Goal: Use online tool/utility: Utilize a website feature to perform a specific function

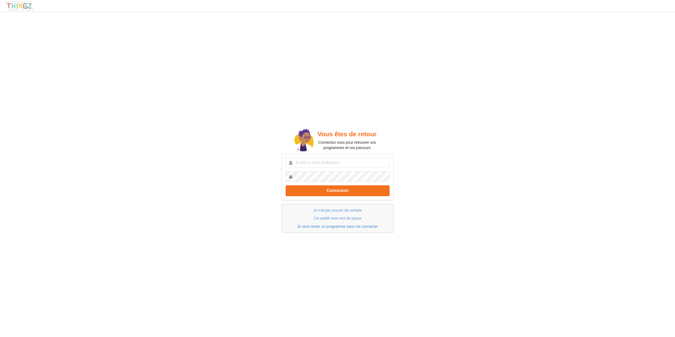
click at [340, 226] on link "Je veux tester un programme sans me connecter" at bounding box center [337, 227] width 81 height 4
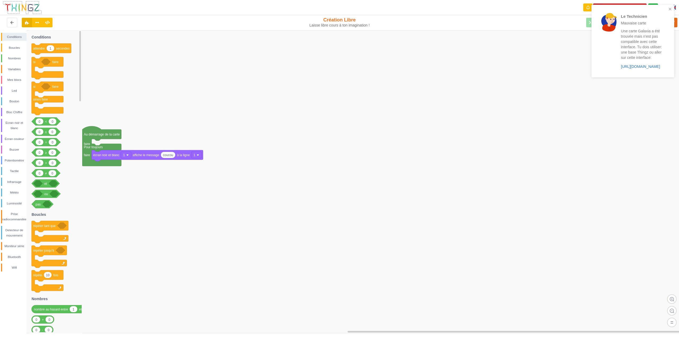
click at [639, 67] on link "https://play.thingz.co/galaxia" at bounding box center [640, 66] width 39 height 4
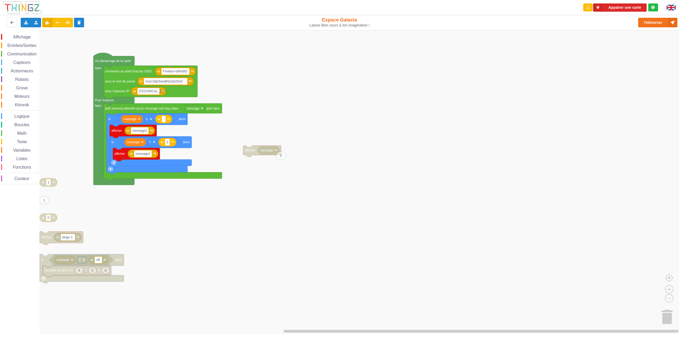
click at [394, 102] on rect "Espace de travail de Blocky" at bounding box center [341, 181] width 683 height 303
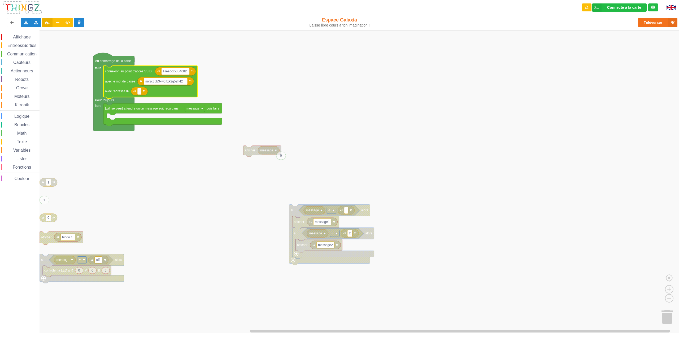
click at [335, 65] on rect "Espace de travail de Blocky" at bounding box center [341, 181] width 683 height 303
click at [18, 115] on span "Logique" at bounding box center [22, 116] width 17 height 5
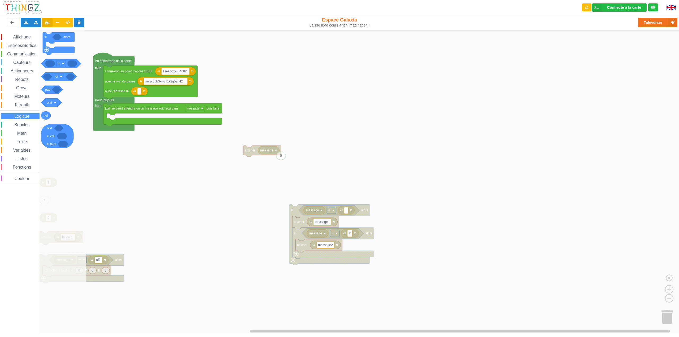
click at [27, 45] on span "Entrées/Sorties" at bounding box center [22, 45] width 31 height 5
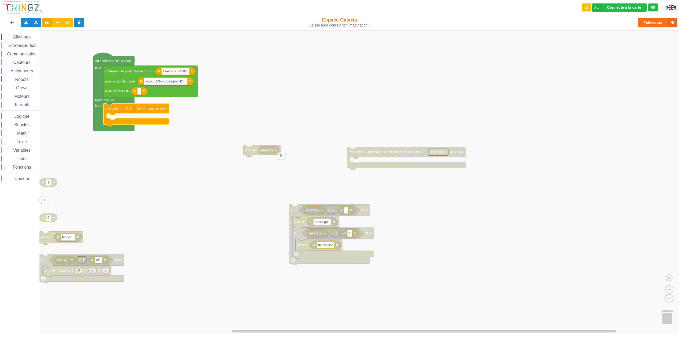
click at [20, 55] on span "Communication" at bounding box center [21, 54] width 31 height 5
click at [116, 124] on div "Affichage Entrées/Sorties Communication Capteurs Actionneurs Robots Grove Moteu…" at bounding box center [341, 181] width 683 height 303
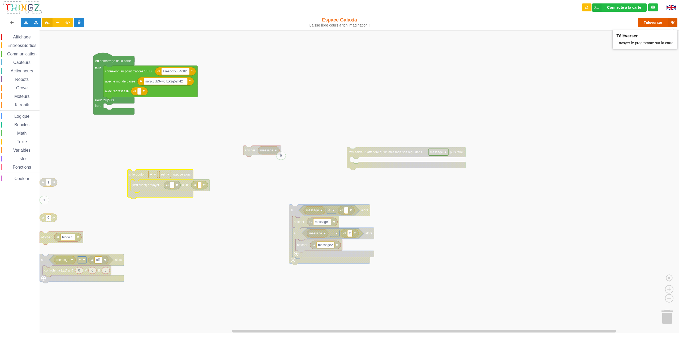
click at [651, 20] on button "Téléverser" at bounding box center [658, 23] width 39 height 10
click at [652, 23] on button "Téléverser" at bounding box center [658, 23] width 39 height 10
click at [22, 54] on span "Communication" at bounding box center [21, 54] width 31 height 5
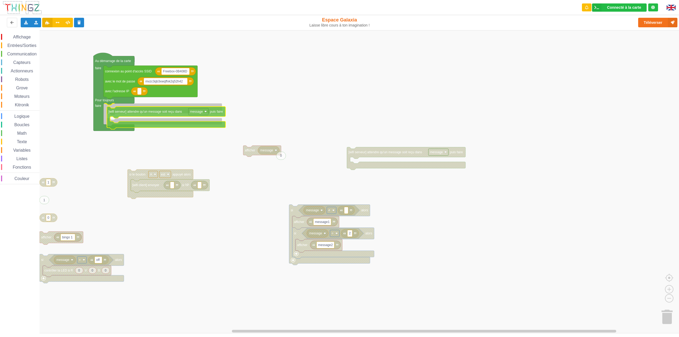
click at [129, 114] on div "Affichage Entrées/Sorties Communication Capteurs Actionneurs Robots Grove Moteu…" at bounding box center [341, 181] width 683 height 303
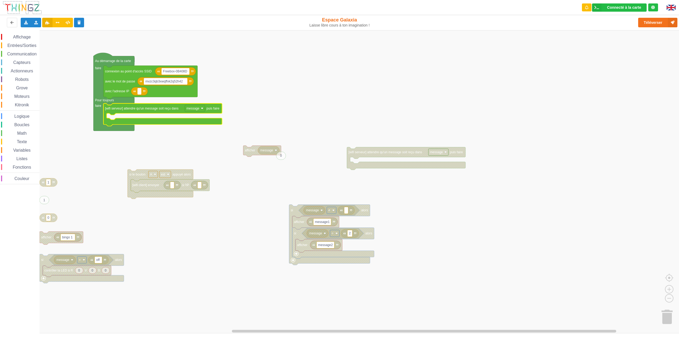
click at [24, 37] on span "Affichage" at bounding box center [21, 37] width 19 height 5
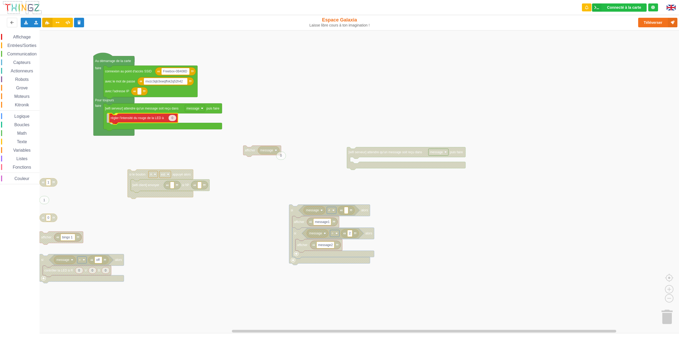
click at [132, 119] on div "Affichage Entrées/Sorties Communication Capteurs Actionneurs Robots Grove Moteu…" at bounding box center [341, 181] width 683 height 303
click at [172, 118] on icon "Espace de travail de Blocky" at bounding box center [170, 118] width 8 height 6
type input "255"
click at [187, 161] on rect "Espace de travail de Blocky" at bounding box center [341, 181] width 683 height 303
click at [25, 45] on span "Entrées/Sorties" at bounding box center [22, 45] width 31 height 5
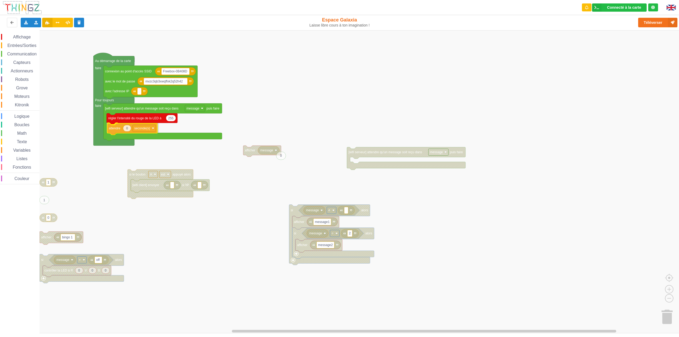
click at [110, 128] on div "Affichage Entrées/Sorties Communication Capteurs Actionneurs Robots Grove Moteu…" at bounding box center [341, 181] width 683 height 303
click at [130, 127] on icon "Espace de travail de Blocky" at bounding box center [127, 128] width 8 height 6
type input "3"
click at [191, 129] on rect "Espace de travail de Blocky" at bounding box center [341, 181] width 683 height 303
click at [150, 125] on div "Dupliquer" at bounding box center [167, 124] width 37 height 4
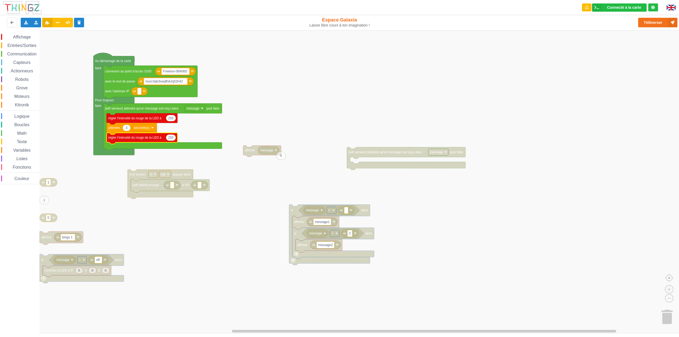
click at [174, 139] on icon "Espace de travail de Blocky" at bounding box center [171, 138] width 10 height 6
type input "0"
click at [288, 107] on rect "Espace de travail de Blocky" at bounding box center [341, 181] width 683 height 303
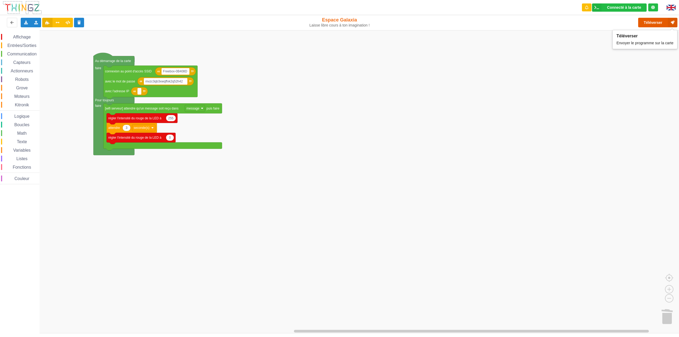
click at [649, 23] on button "Téléverser" at bounding box center [658, 23] width 39 height 10
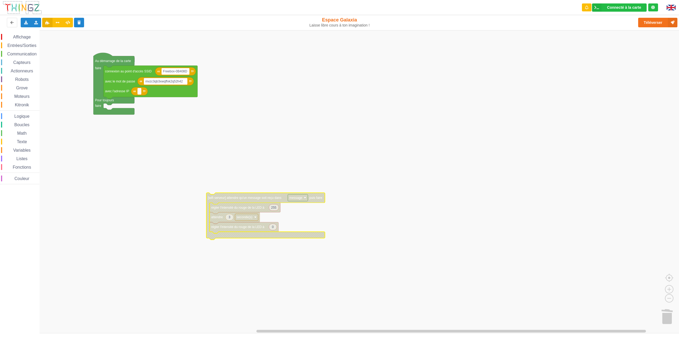
click at [23, 56] on span "Communication" at bounding box center [21, 54] width 31 height 5
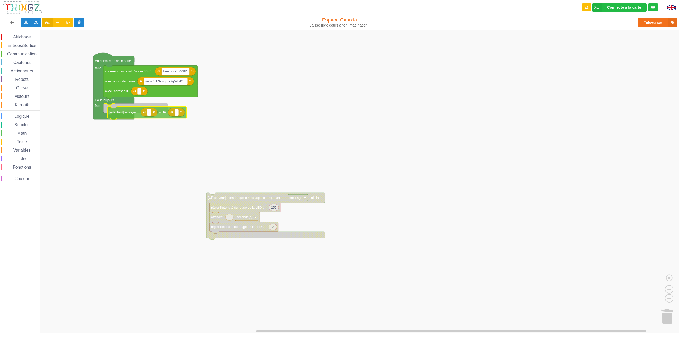
click at [124, 116] on div "Affichage Entrées/Sorties Communication Capteurs Actionneurs Robots Grove Moteu…" at bounding box center [341, 181] width 683 height 303
click at [21, 118] on span "Logique" at bounding box center [22, 116] width 17 height 5
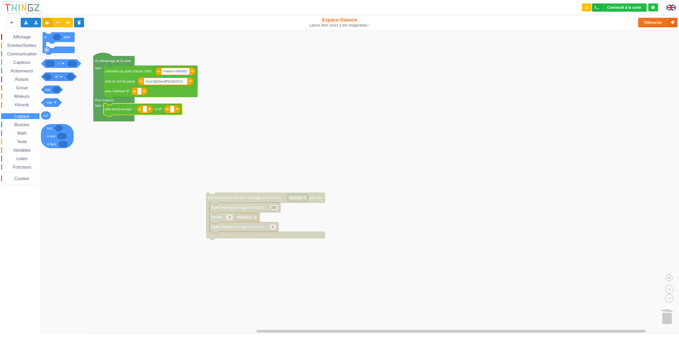
click at [25, 39] on span "Affichage" at bounding box center [21, 37] width 19 height 5
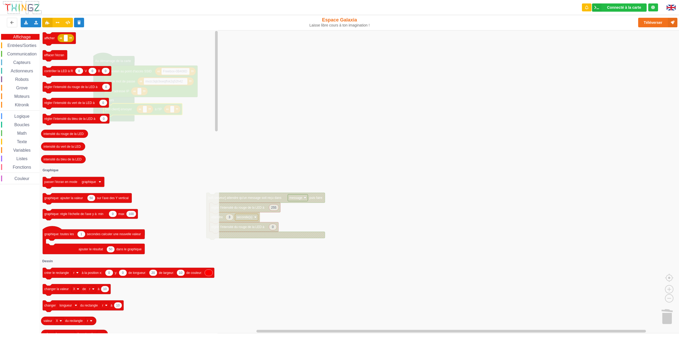
click at [25, 45] on span "Entrées/Sorties" at bounding box center [22, 45] width 31 height 5
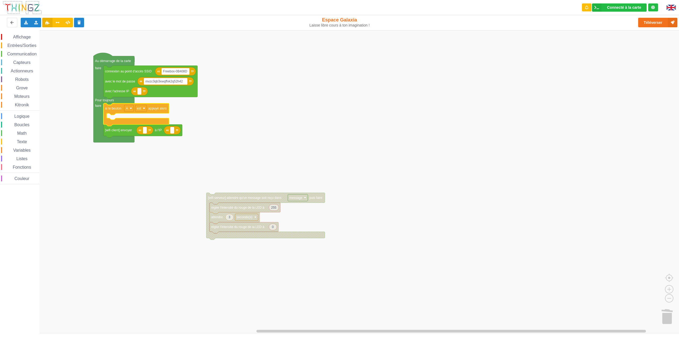
click at [116, 109] on div "Affichage Entrées/Sorties Communication Capteurs Actionneurs Robots Grove Moteu…" at bounding box center [341, 181] width 683 height 303
click at [175, 119] on rect "Espace de travail de Blocky" at bounding box center [176, 119] width 4 height 7
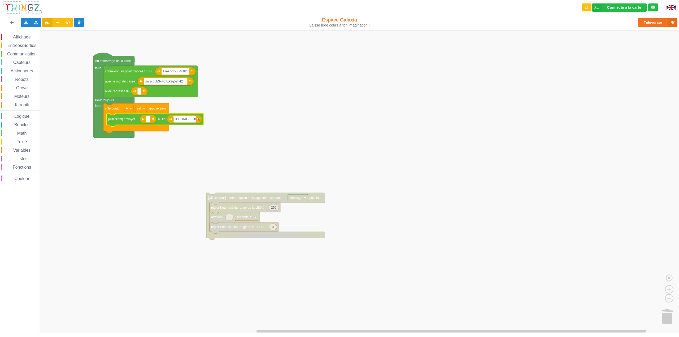
type input "[TECHNICAL_ID]"
click at [342, 136] on rect "Espace de travail de Blocky" at bounding box center [341, 181] width 683 height 303
click at [148, 121] on text "Espace de travail de Blocky" at bounding box center [148, 119] width 1 height 4
type input "hey [PERSON_NAME]!"
click at [288, 134] on rect "Espace de travail de Blocky" at bounding box center [341, 181] width 683 height 303
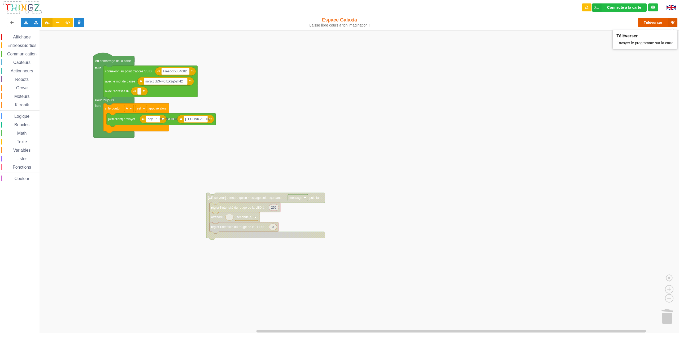
click at [649, 23] on button "Téléverser" at bounding box center [658, 23] width 39 height 10
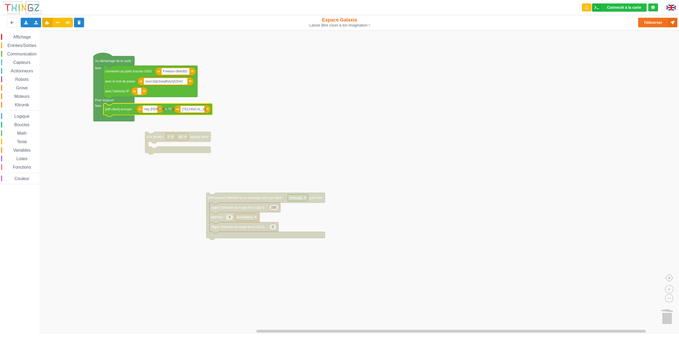
click at [151, 110] on text "hey [PERSON_NAME]!" at bounding box center [160, 109] width 33 height 4
type input "1"
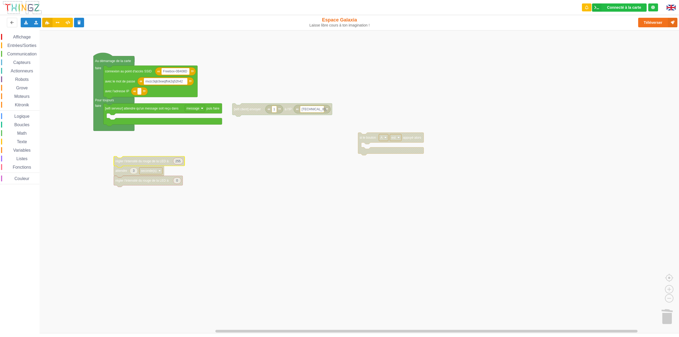
click at [19, 118] on span "Logique" at bounding box center [22, 116] width 17 height 5
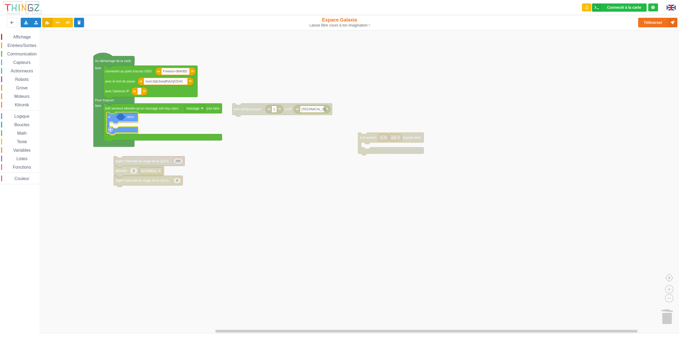
click at [111, 119] on div "Affichage Entrées/Sorties Communication Capteurs Actionneurs Robots Grove Moteu…" at bounding box center [341, 181] width 683 height 303
click at [21, 54] on span "Communication" at bounding box center [21, 54] width 31 height 5
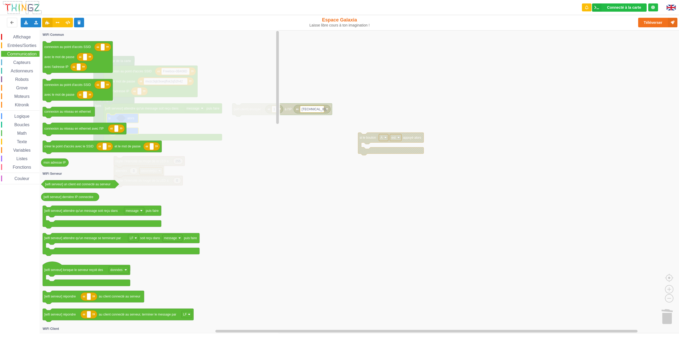
click at [333, 194] on rect "Espace de travail de Blocky" at bounding box center [341, 181] width 683 height 303
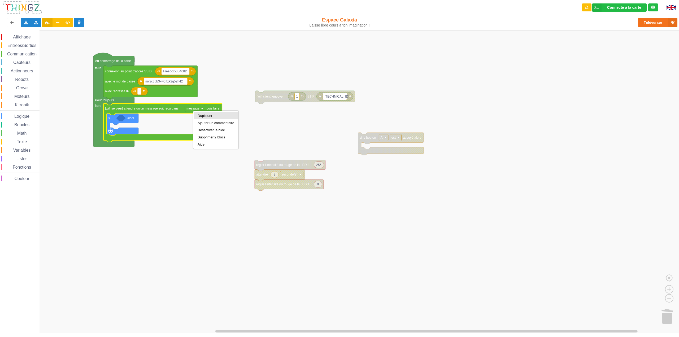
click at [197, 114] on div "Dupliquer" at bounding box center [216, 115] width 45 height 7
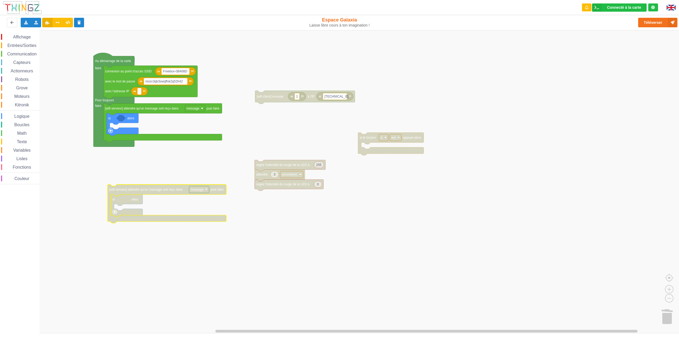
click at [206, 189] on image "Espace de travail de Blocky" at bounding box center [206, 189] width 2 height 2
click at [208, 235] on rect "Espace de travail de Blocky" at bounding box center [341, 181] width 683 height 303
click at [207, 189] on image "Espace de travail de Blocky" at bounding box center [206, 189] width 2 height 2
click at [282, 222] on rect "Espace de travail de Blocky" at bounding box center [341, 181] width 683 height 303
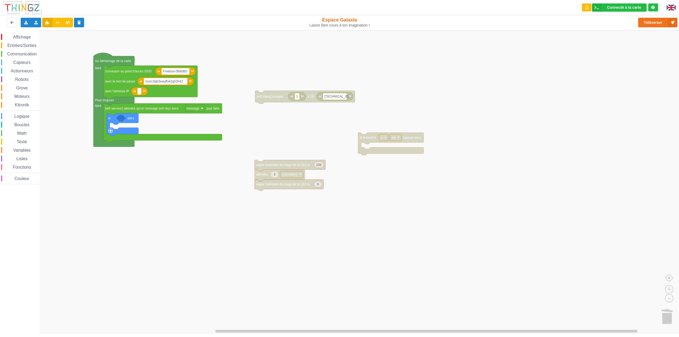
click at [21, 56] on span "Communication" at bounding box center [21, 54] width 31 height 5
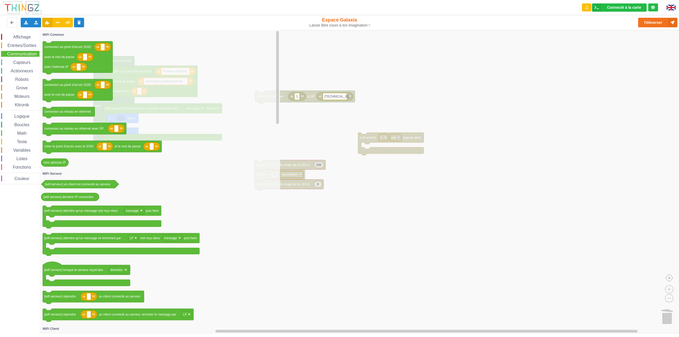
click at [21, 150] on span "Variables" at bounding box center [21, 150] width 19 height 5
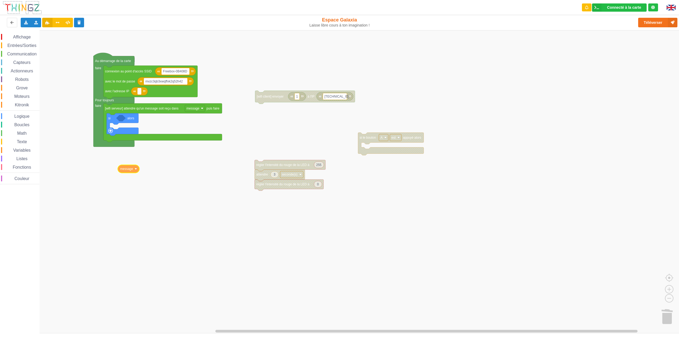
click at [125, 169] on div "Affichage Entrées/Sorties Communication Capteurs Actionneurs Robots Grove Moteu…" at bounding box center [341, 181] width 683 height 303
click at [136, 171] on icon "Espace de travail de Blocky" at bounding box center [128, 169] width 21 height 8
click at [175, 166] on rect "Espace de travail de Blocky" at bounding box center [341, 181] width 683 height 303
click at [25, 115] on span "Logique" at bounding box center [22, 116] width 17 height 5
click at [130, 120] on div "Affichage Entrées/Sorties Communication Capteurs Actionneurs Robots Grove Moteu…" at bounding box center [341, 181] width 683 height 303
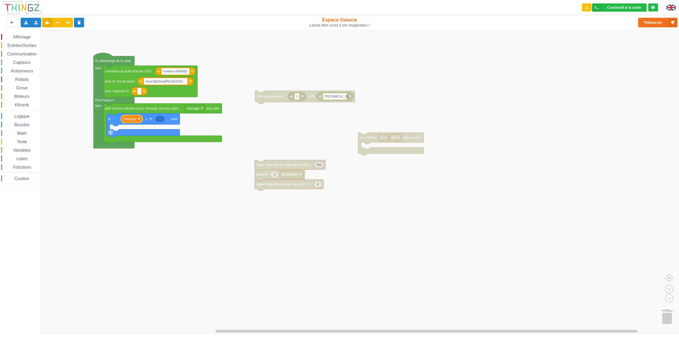
click at [20, 35] on span "Affichage" at bounding box center [21, 37] width 19 height 5
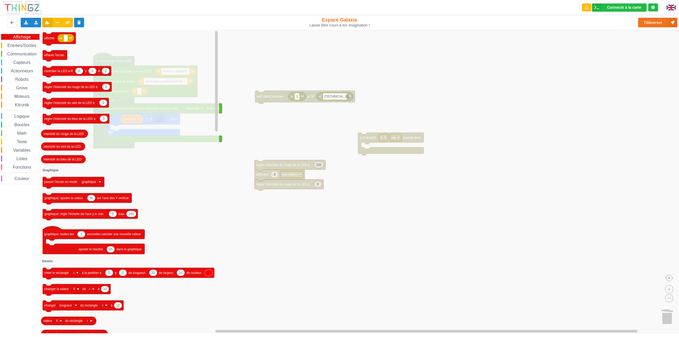
click at [25, 141] on span "Texte" at bounding box center [22, 142] width 12 height 5
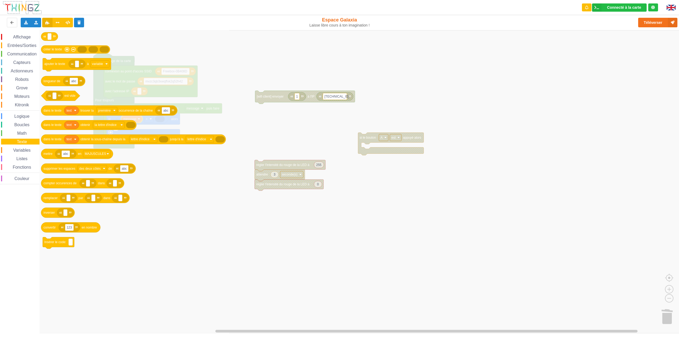
click at [24, 118] on span "Logique" at bounding box center [22, 116] width 17 height 5
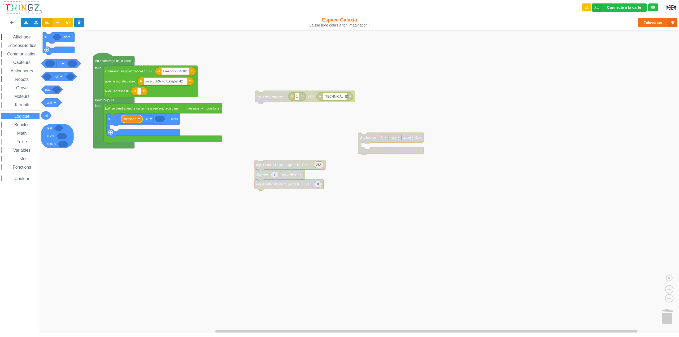
click at [23, 126] on span "Boucles" at bounding box center [22, 125] width 17 height 5
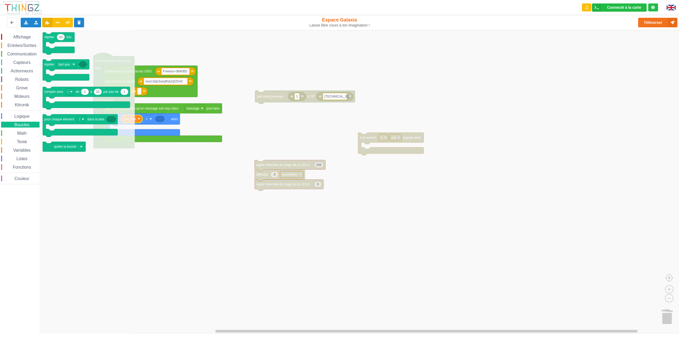
click at [23, 133] on span "Math" at bounding box center [21, 133] width 11 height 5
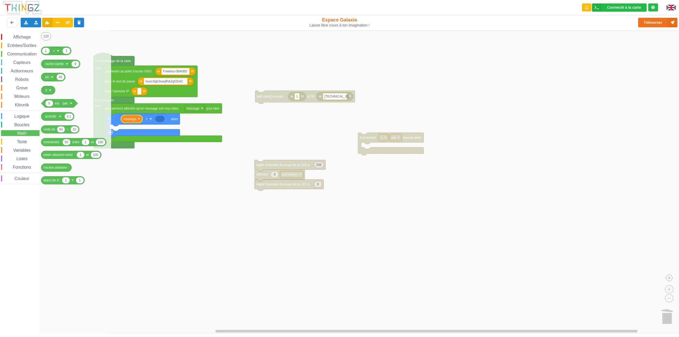
click at [23, 142] on span "Texte" at bounding box center [22, 142] width 12 height 5
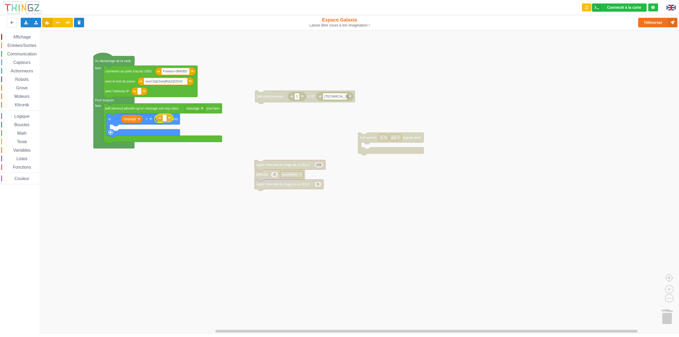
click at [161, 117] on div "Affichage Entrées/Sorties Communication Capteurs Actionneurs Robots Grove Moteu…" at bounding box center [341, 181] width 683 height 303
click at [163, 120] on text "Espace de travail de Blocky" at bounding box center [163, 119] width 1 height 4
type input "on"
click at [175, 174] on rect "Espace de travail de Blocky" at bounding box center [341, 181] width 683 height 303
click at [304, 152] on rect "Espace de travail de Blocky" at bounding box center [341, 181] width 683 height 303
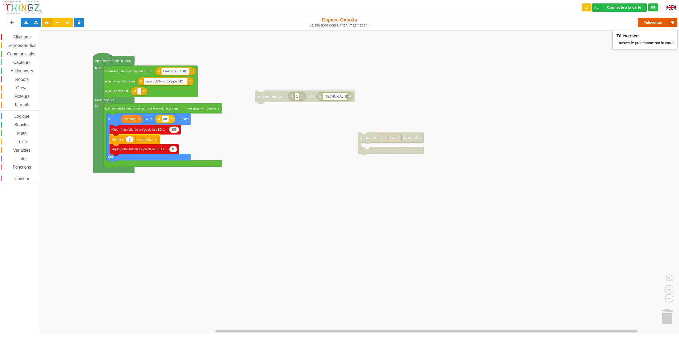
click at [654, 21] on button "Téléverser" at bounding box center [658, 23] width 39 height 10
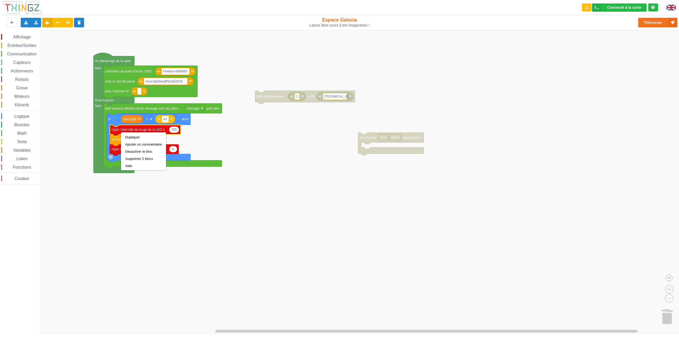
click at [215, 145] on rect "Espace de travail de Blocky" at bounding box center [341, 181] width 683 height 303
click at [25, 36] on span "Affichage" at bounding box center [21, 37] width 19 height 5
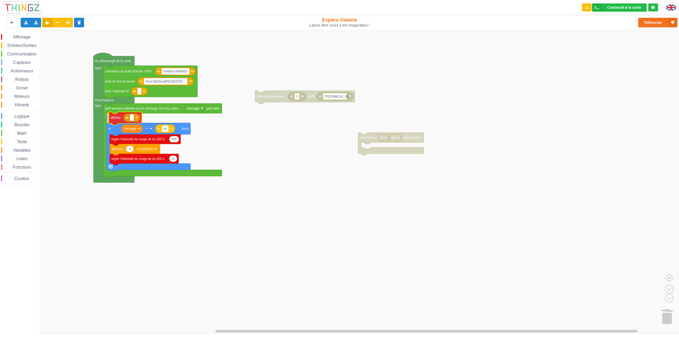
click at [118, 120] on div "Affichage Entrées/Sorties Communication Capteurs Actionneurs Robots Grove Moteu…" at bounding box center [341, 181] width 683 height 303
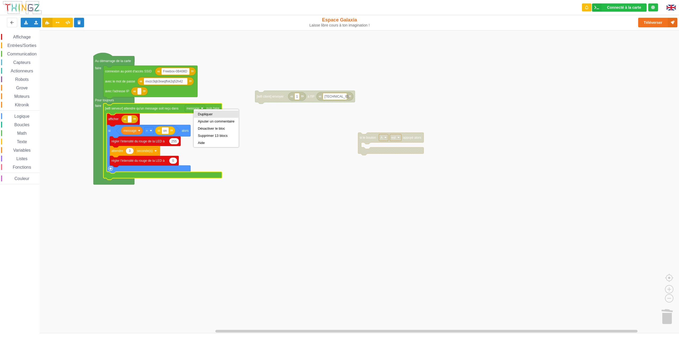
click at [201, 112] on div "Dupliquer" at bounding box center [216, 114] width 37 height 4
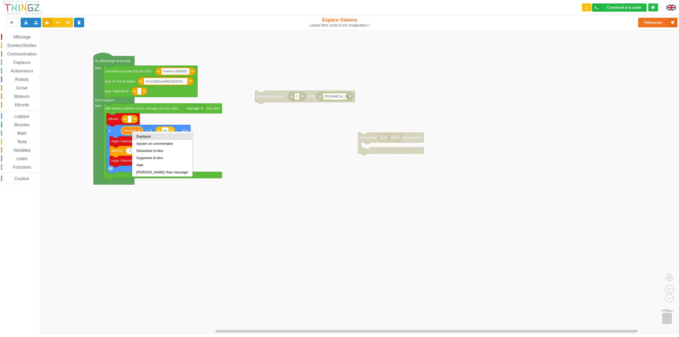
click at [140, 136] on div "Dupliquer" at bounding box center [162, 137] width 52 height 4
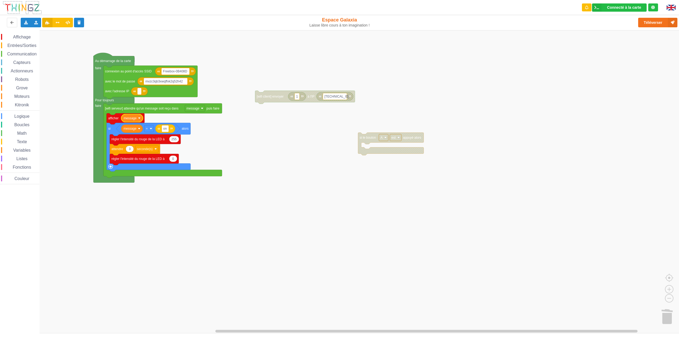
click at [226, 157] on rect "Espace de travail de Blocky" at bounding box center [341, 181] width 683 height 303
click at [654, 23] on button "Téléverser" at bounding box center [658, 23] width 39 height 10
